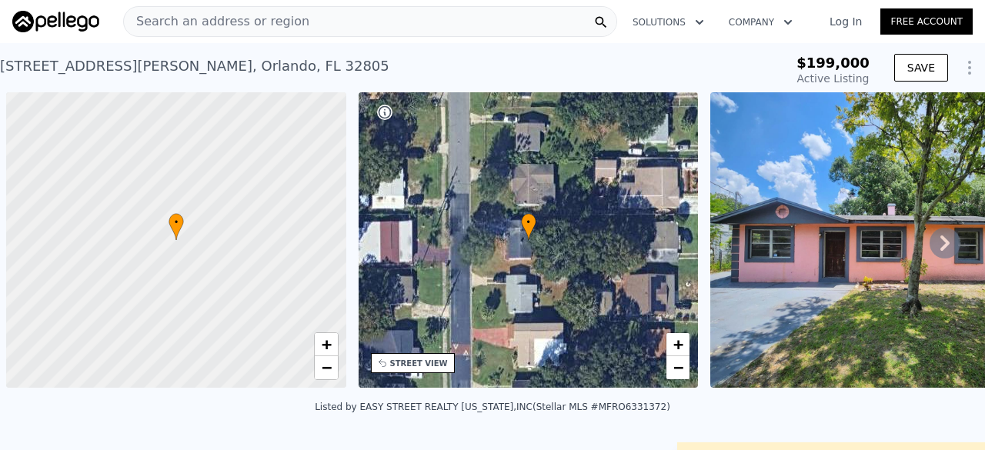
scroll to position [0, 6]
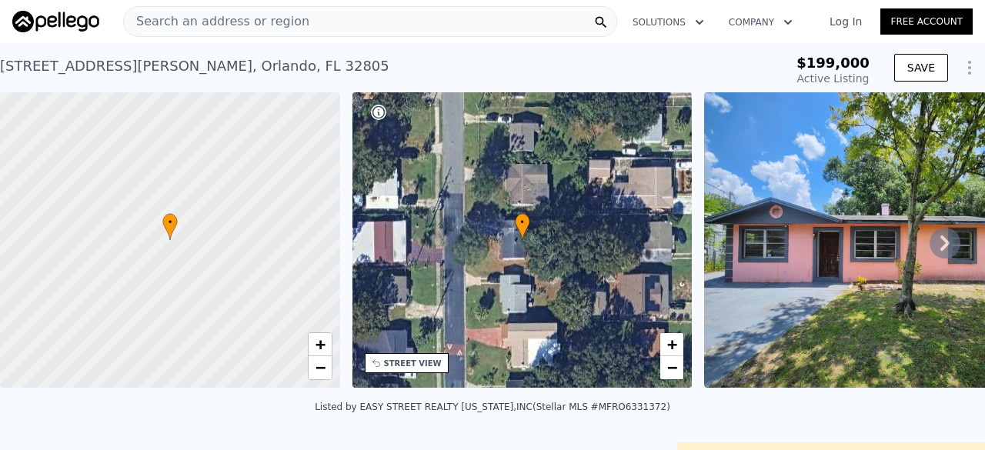
click at [212, 17] on span "Search an address or region" at bounding box center [216, 21] width 185 height 18
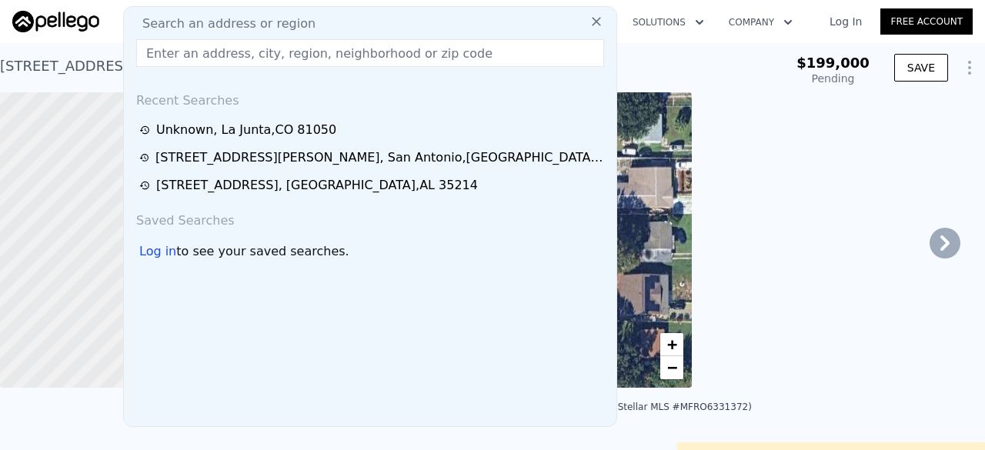
type input "1316"
type input "$ 319,000"
type input "4"
type input "$ 88,435"
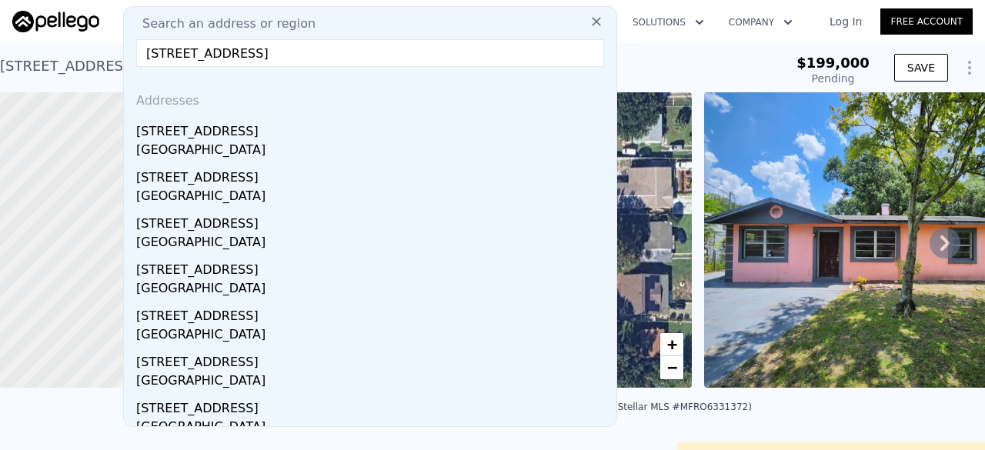
type input "[STREET_ADDRESS]"
click at [271, 127] on div "[STREET_ADDRESS]" at bounding box center [373, 128] width 474 height 25
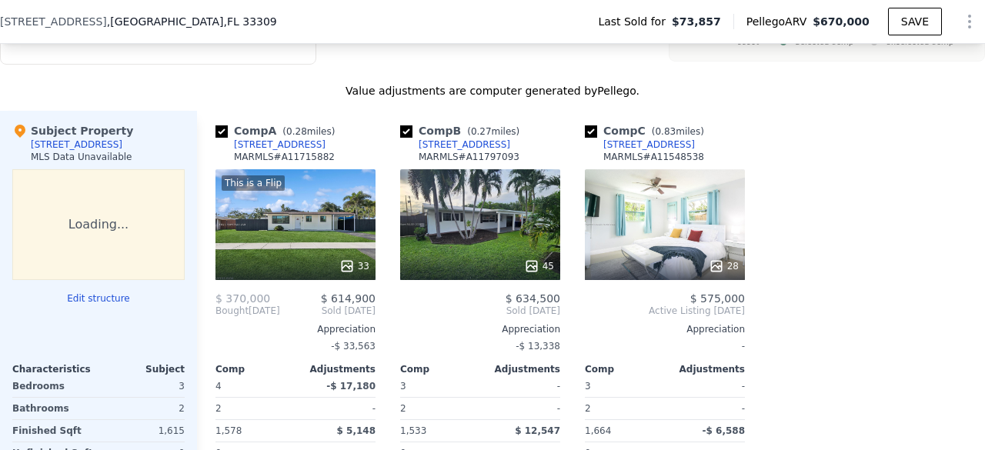
scroll to position [1456, 0]
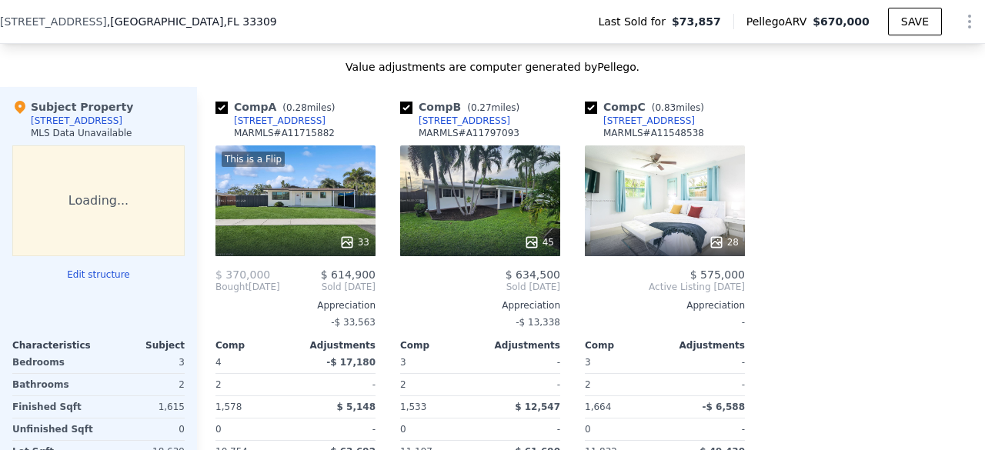
click at [266, 127] on div "[STREET_ADDRESS]" at bounding box center [280, 121] width 92 height 12
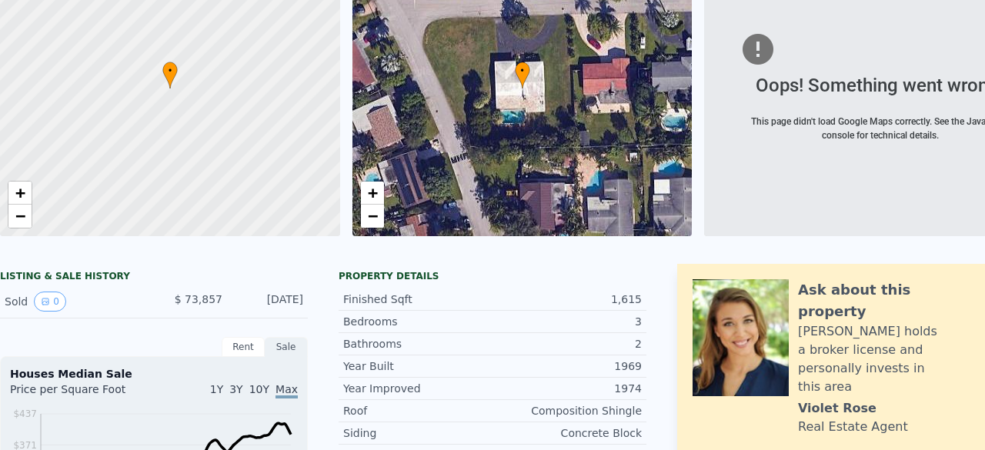
scroll to position [0, 0]
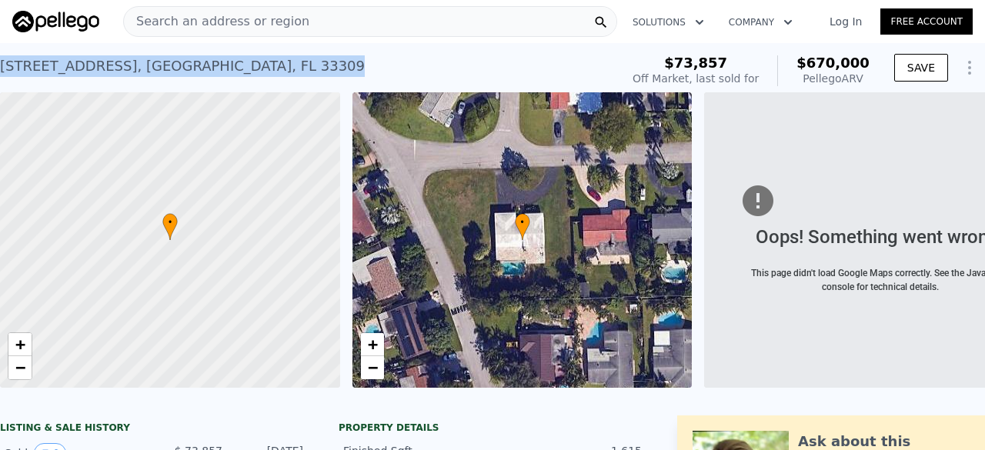
drag, startPoint x: 299, startPoint y: 67, endPoint x: 0, endPoint y: 75, distance: 298.7
click at [0, 75] on div "[STREET_ADDRESS] Sold [DATE] for $73,857 (~ARV $670k )" at bounding box center [307, 70] width 614 height 43
copy div "[STREET_ADDRESS]"
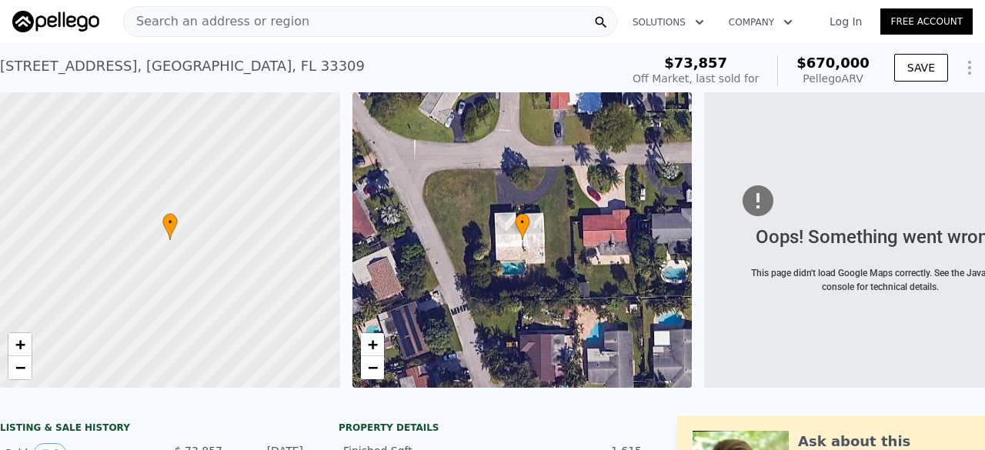
click at [320, 12] on div "Search an address or region" at bounding box center [370, 21] width 494 height 31
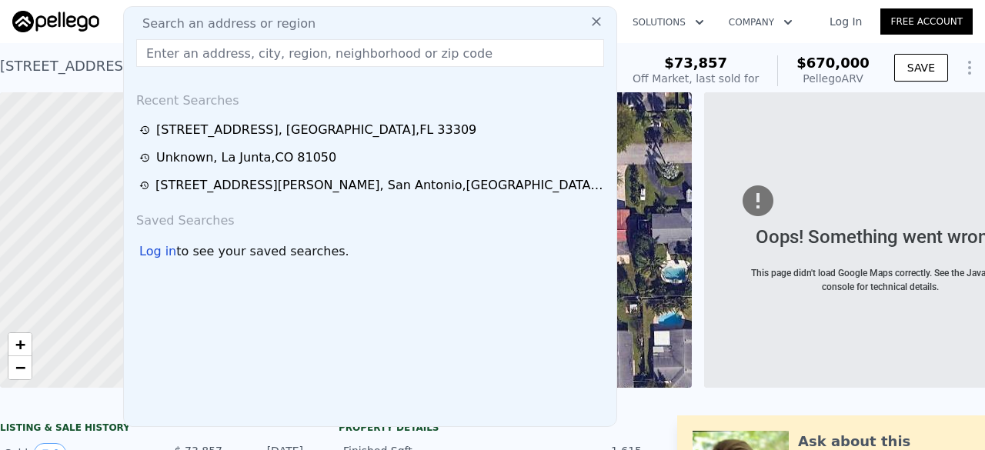
paste input "[STREET_ADDRESS]"
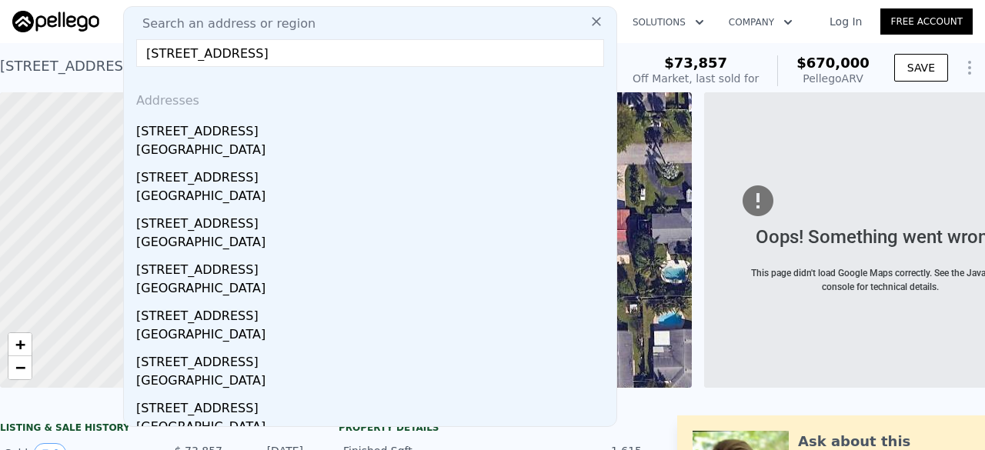
click at [181, 56] on input "[STREET_ADDRESS]" at bounding box center [370, 53] width 468 height 28
click at [185, 58] on input "[STREET_ADDRESS]" at bounding box center [370, 53] width 468 height 28
click at [422, 53] on input "[STREET_ADDRESS]" at bounding box center [370, 53] width 468 height 28
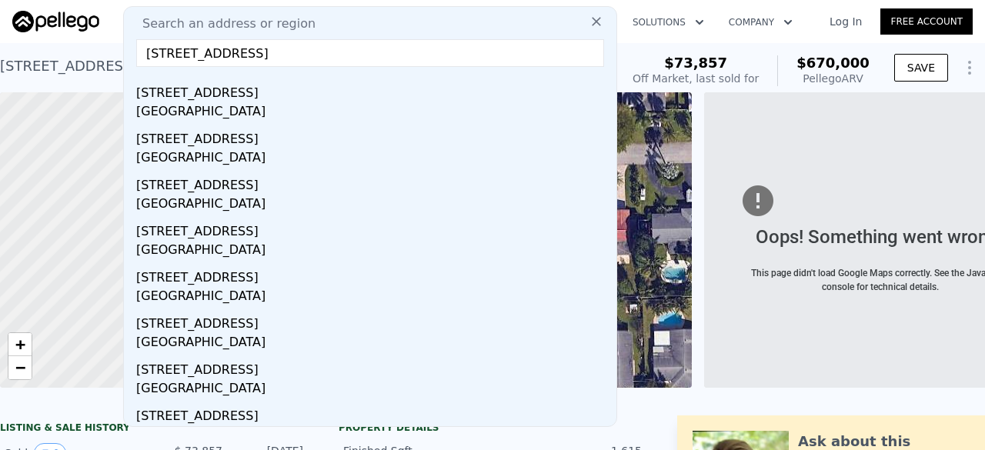
scroll to position [151, 0]
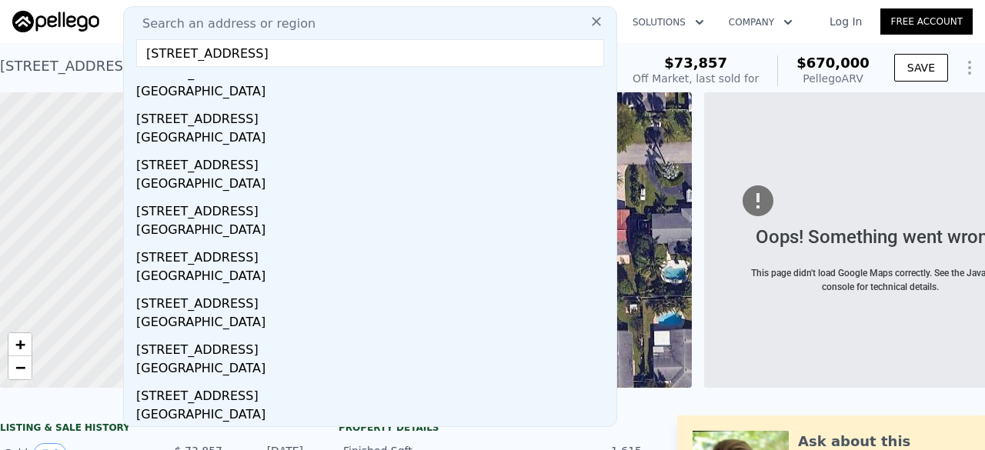
click at [432, 53] on input "[STREET_ADDRESS]" at bounding box center [370, 53] width 468 height 28
drag, startPoint x: 446, startPoint y: 46, endPoint x: 78, endPoint y: 85, distance: 370.7
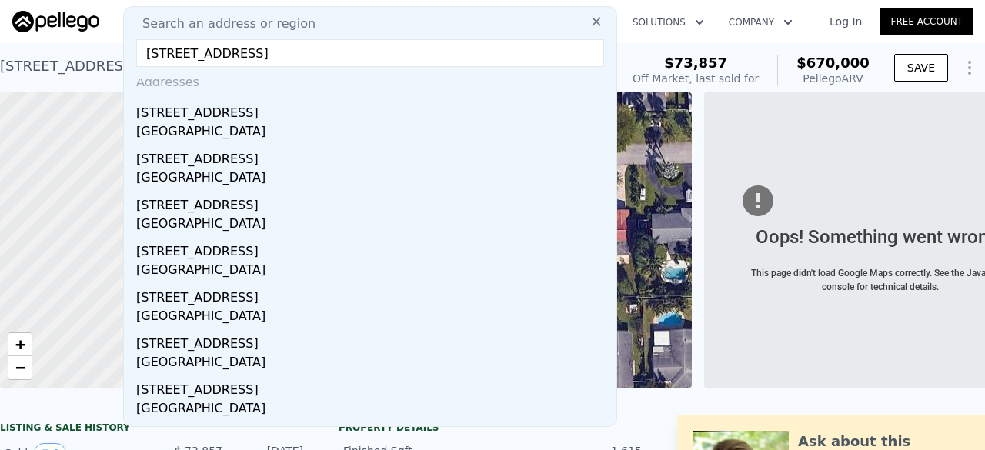
scroll to position [0, 0]
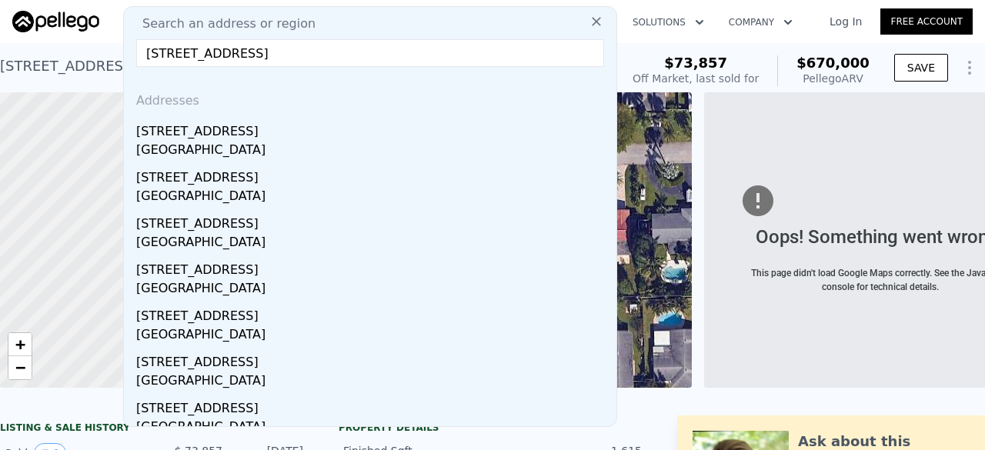
click at [162, 52] on input "[STREET_ADDRESS]" at bounding box center [370, 53] width 468 height 28
click at [426, 49] on input "[STREET_ADDRESS]" at bounding box center [370, 53] width 468 height 28
drag, startPoint x: 325, startPoint y: 48, endPoint x: 299, endPoint y: 53, distance: 26.6
click at [299, 53] on input "[STREET_ADDRESS]" at bounding box center [370, 53] width 468 height 28
drag, startPoint x: 322, startPoint y: 53, endPoint x: 306, endPoint y: 70, distance: 22.9
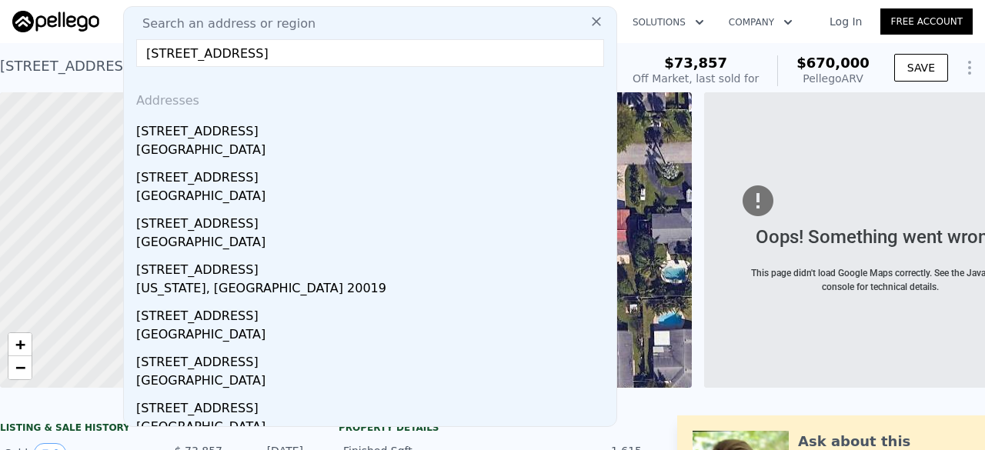
click at [295, 70] on div "Search an address or region [STREET_ADDRESS][GEOGRAPHIC_DATA] Addresses [STREET…" at bounding box center [370, 216] width 494 height 421
drag, startPoint x: 353, startPoint y: 52, endPoint x: 285, endPoint y: 52, distance: 68.5
click at [285, 52] on input "[STREET_ADDRESS]" at bounding box center [370, 53] width 468 height 28
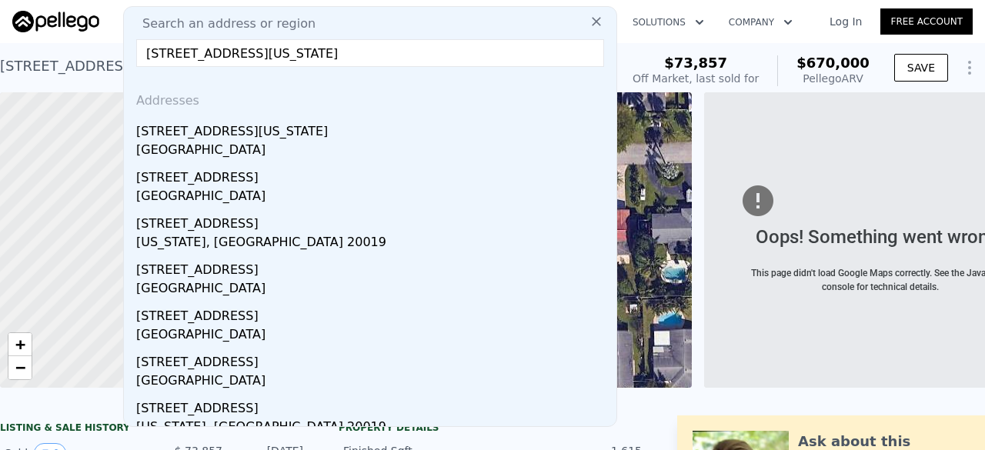
click at [279, 53] on input "[STREET_ADDRESS][US_STATE]" at bounding box center [370, 53] width 468 height 28
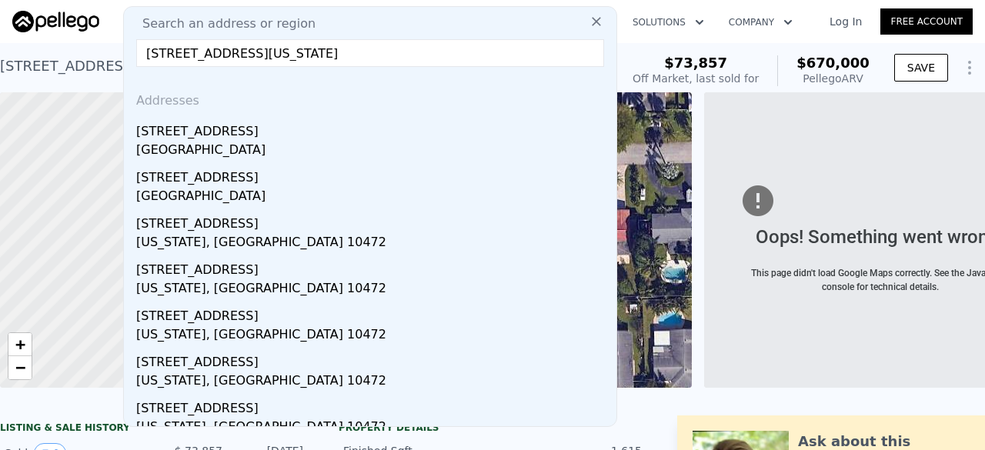
drag, startPoint x: 294, startPoint y: 55, endPoint x: 269, endPoint y: 102, distance: 53.7
click at [269, 102] on div "Addresses" at bounding box center [370, 97] width 480 height 37
click at [384, 55] on input "[STREET_ADDRESS][US_STATE]" at bounding box center [370, 53] width 468 height 28
click at [287, 55] on input "[STREET_ADDRESS][US_STATE]" at bounding box center [370, 53] width 468 height 28
click at [439, 50] on input "[STREET_ADDRESS][US_STATE]" at bounding box center [370, 53] width 468 height 28
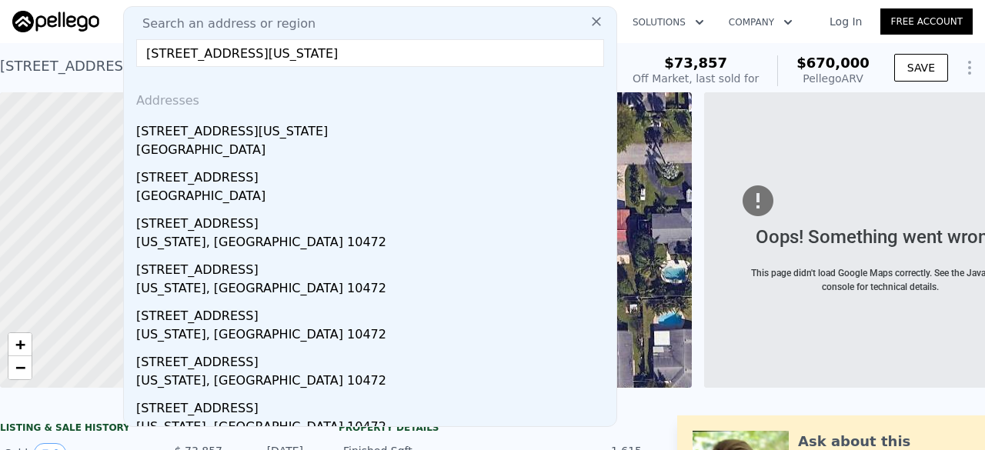
type input "[STREET_ADDRESS][US_STATE]"
drag, startPoint x: 380, startPoint y: 144, endPoint x: 388, endPoint y: 136, distance: 10.9
click at [380, 141] on div "[GEOGRAPHIC_DATA]" at bounding box center [373, 152] width 474 height 22
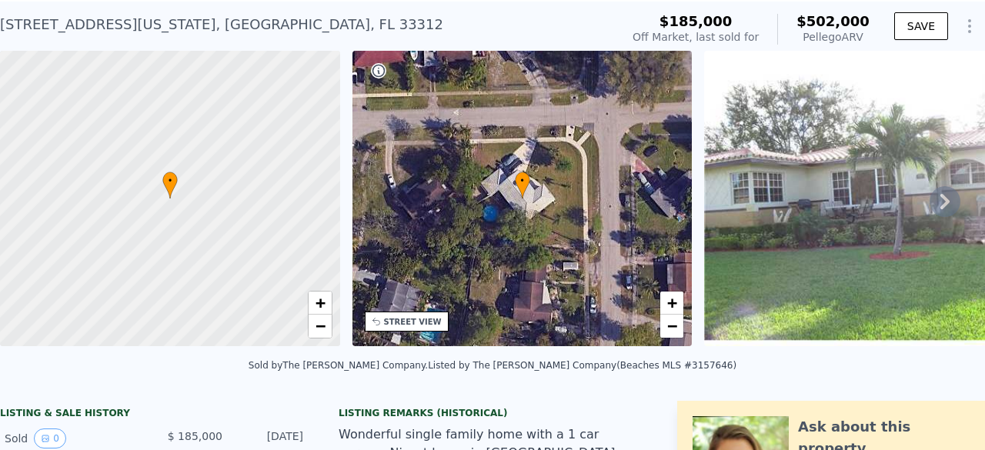
scroll to position [5, 0]
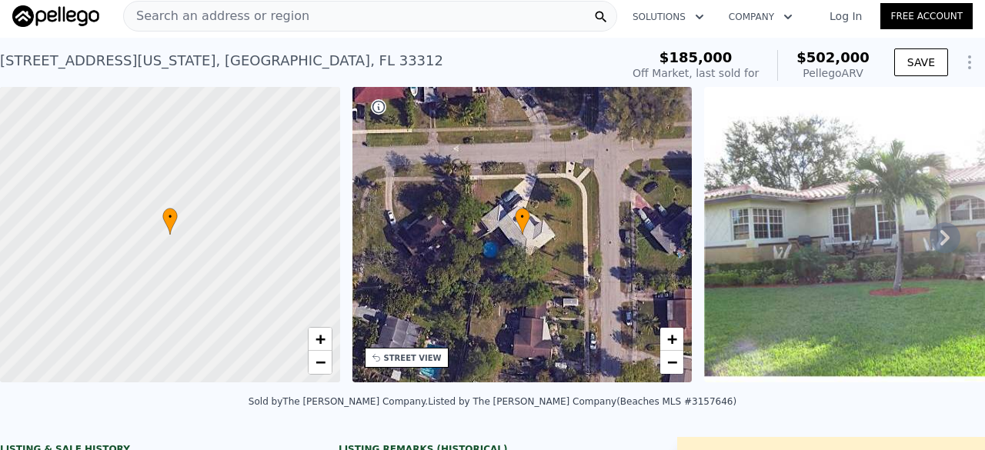
click at [289, 17] on div "Search an address or region" at bounding box center [370, 16] width 494 height 31
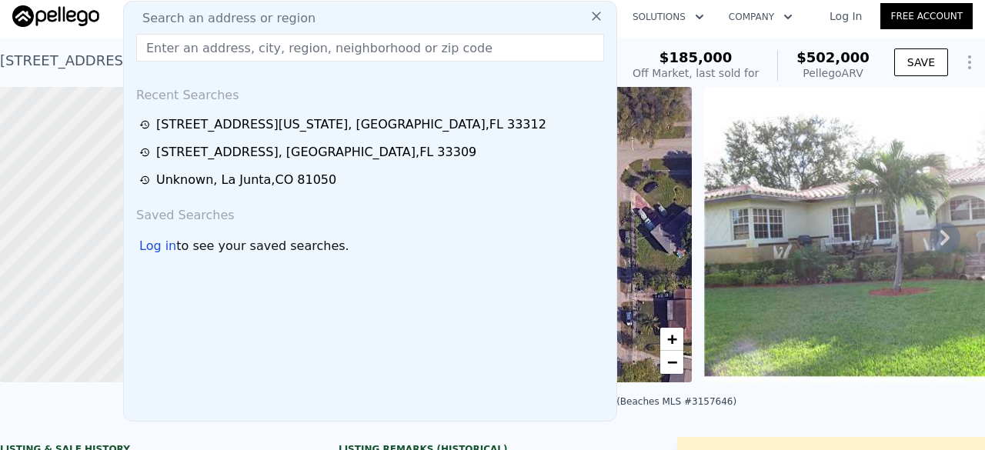
type input "[STREET_ADDRESS]"
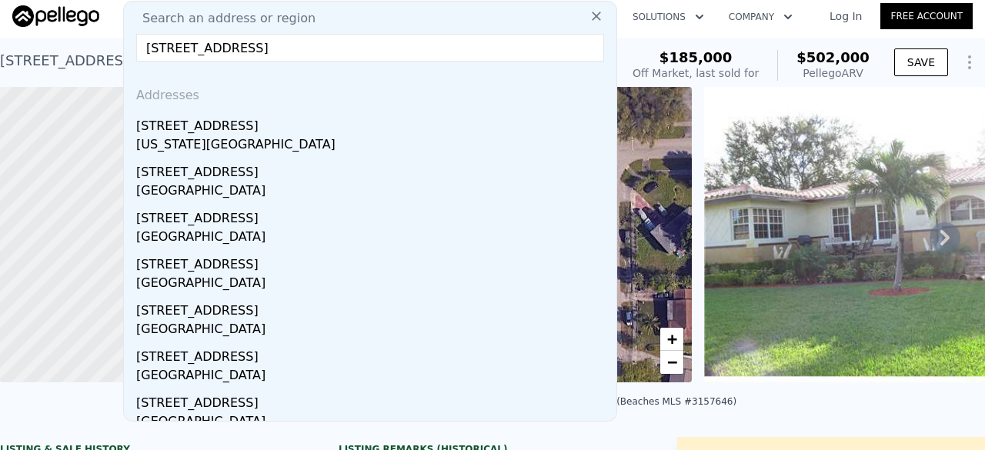
click at [399, 115] on div "[STREET_ADDRESS]" at bounding box center [373, 123] width 474 height 25
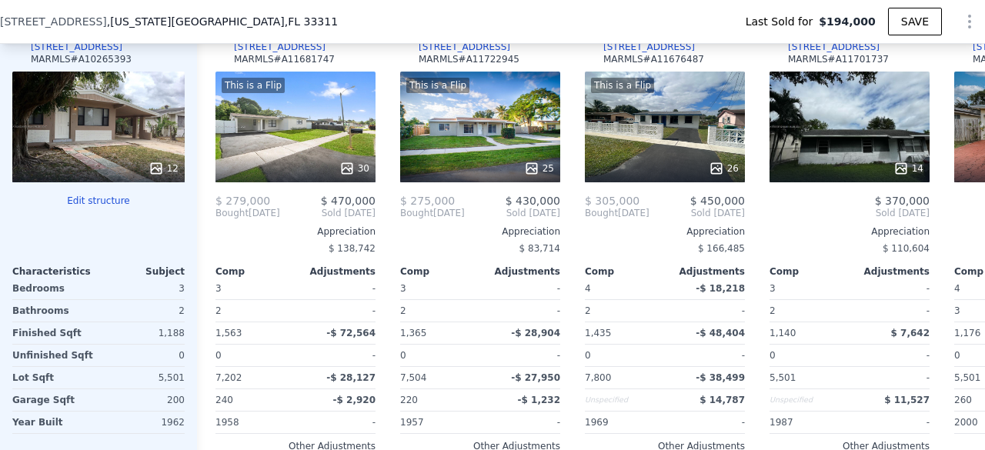
scroll to position [1693, 0]
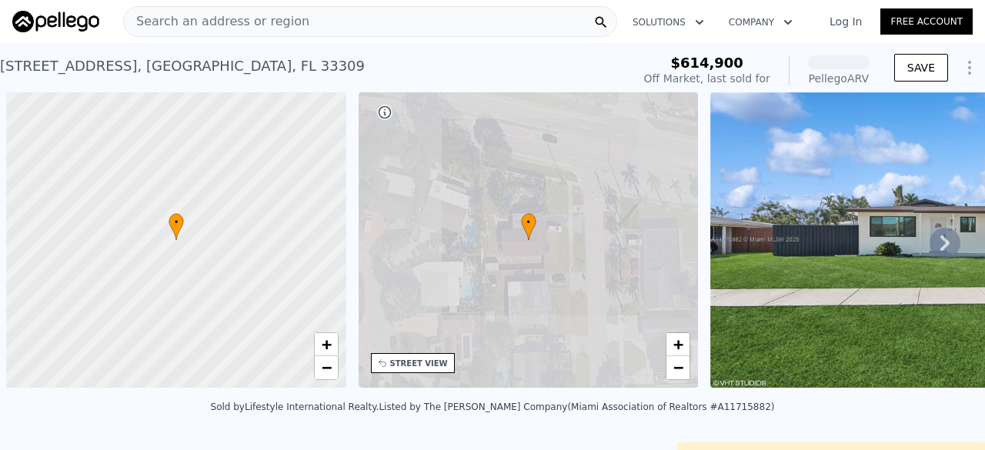
scroll to position [0, 6]
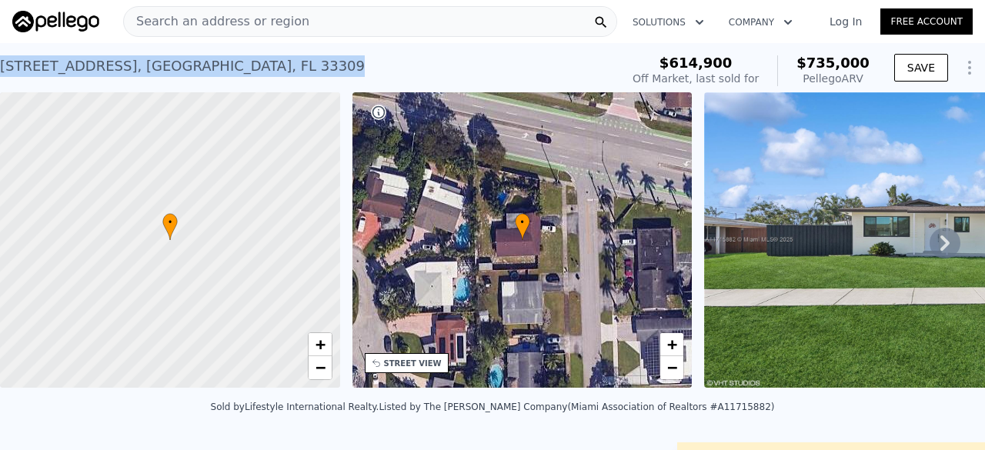
drag, startPoint x: 288, startPoint y: 71, endPoint x: 0, endPoint y: 64, distance: 287.9
click at [0, 64] on div "4341 NW 15th Ave , Oakland Park , FL 33309 Sold Apr 2025 for $614,900 (~ARV $73…" at bounding box center [307, 70] width 614 height 43
